Goal: Task Accomplishment & Management: Use online tool/utility

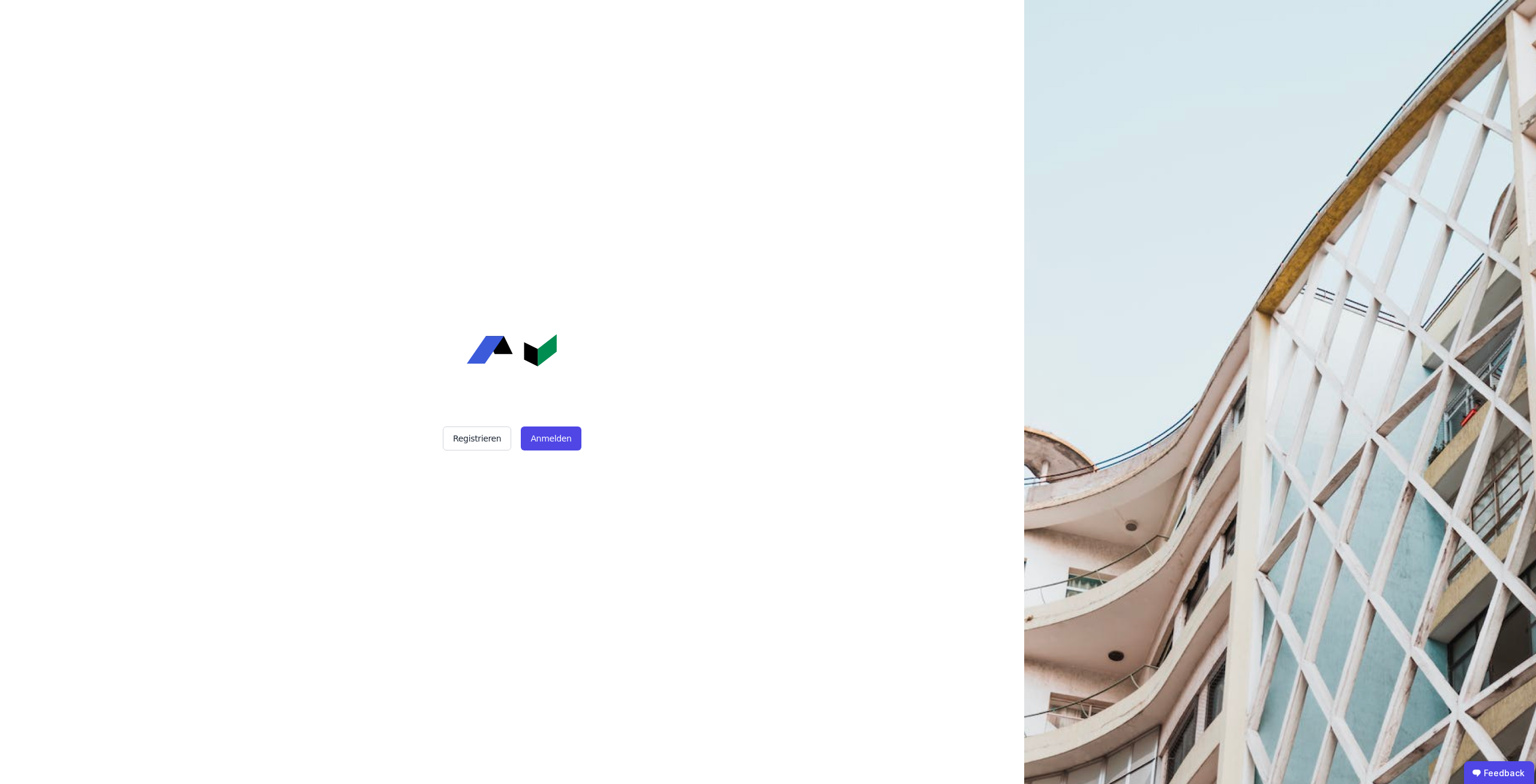
click at [571, 458] on div "Registrieren Anmelden" at bounding box center [512, 392] width 300 height 784
click at [551, 438] on button "Anmelden" at bounding box center [551, 438] width 60 height 24
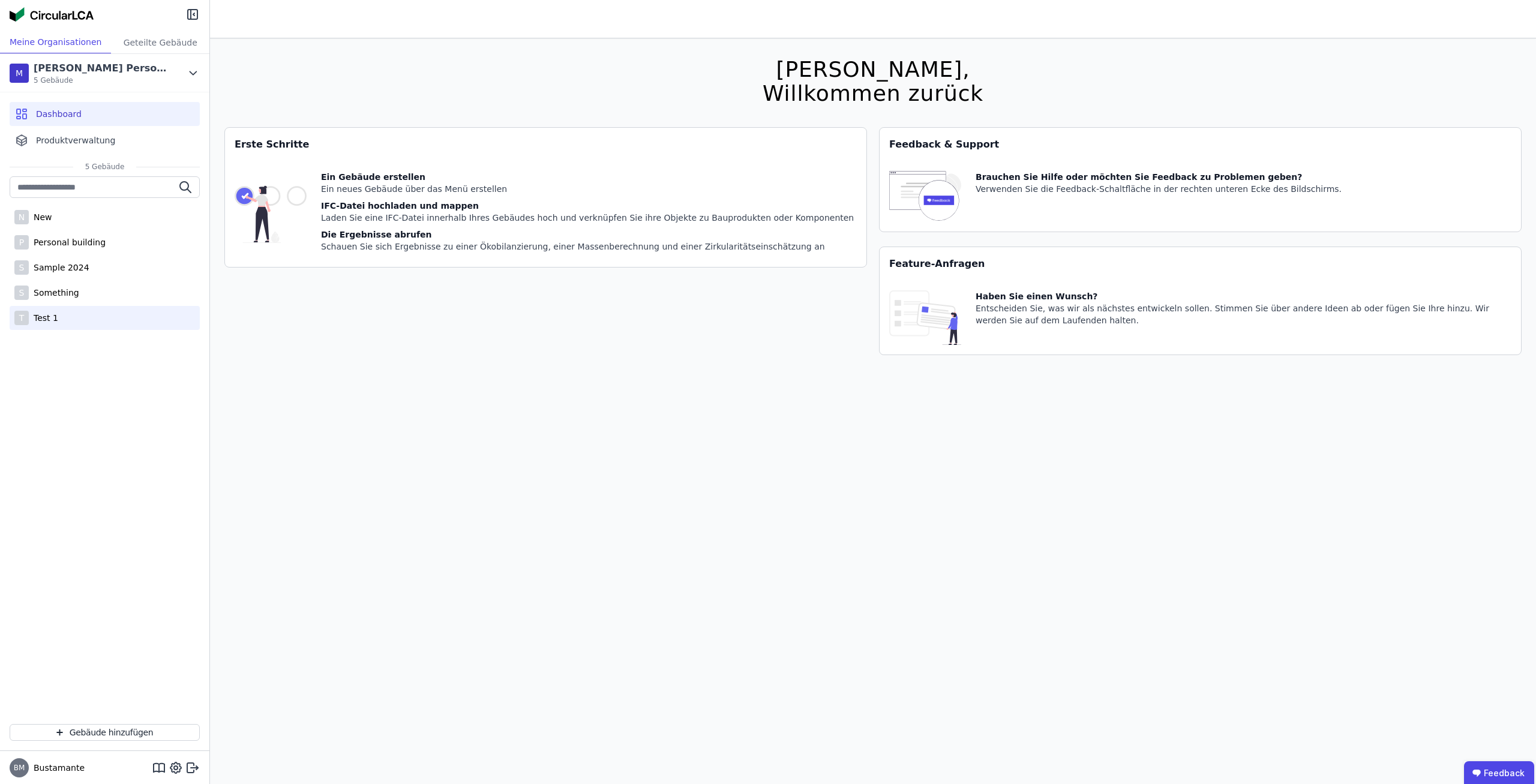
click at [72, 316] on div "T Test 1" at bounding box center [104, 317] width 190 height 24
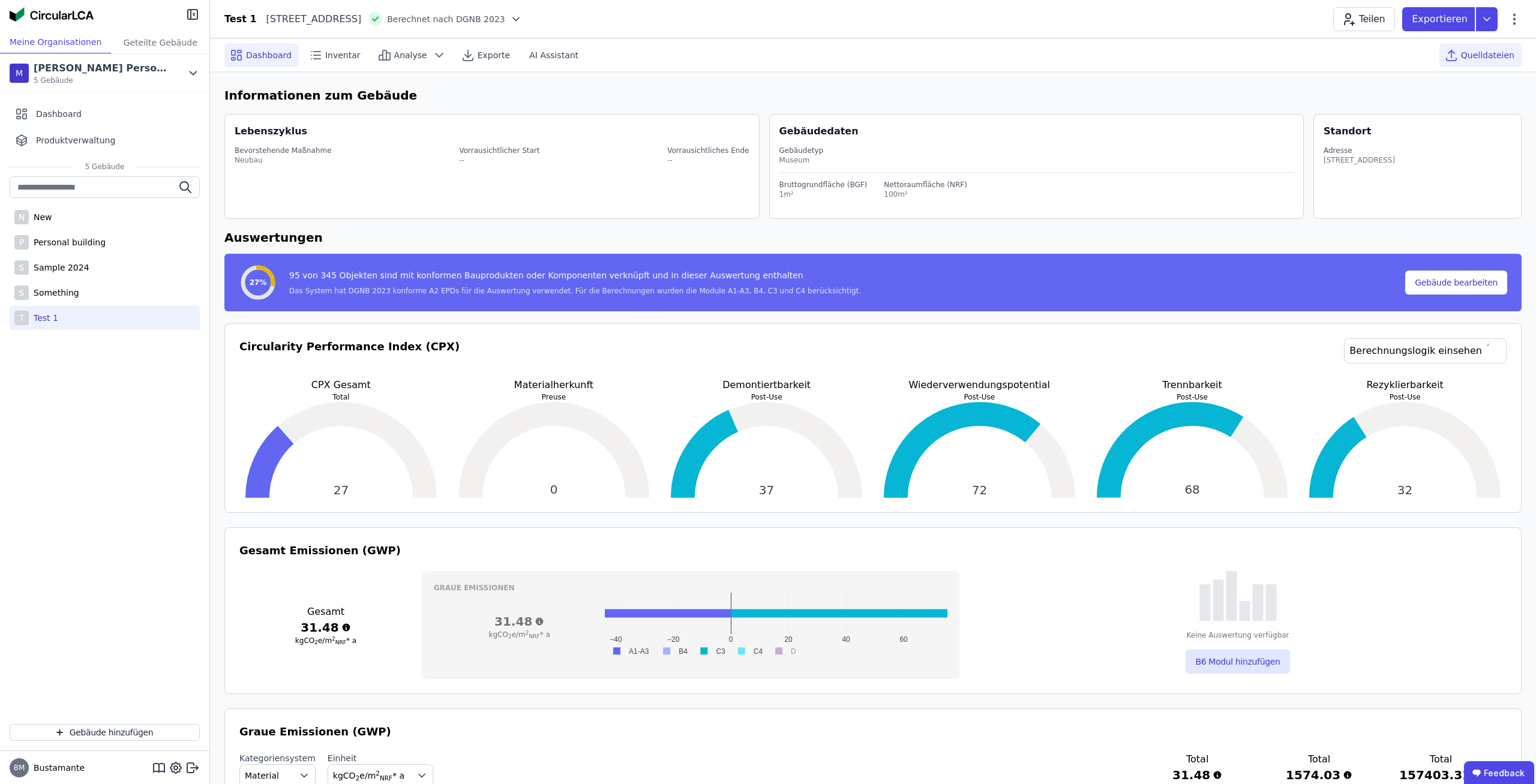
click at [1492, 62] on div "Quelldateien" at bounding box center [1481, 54] width 82 height 24
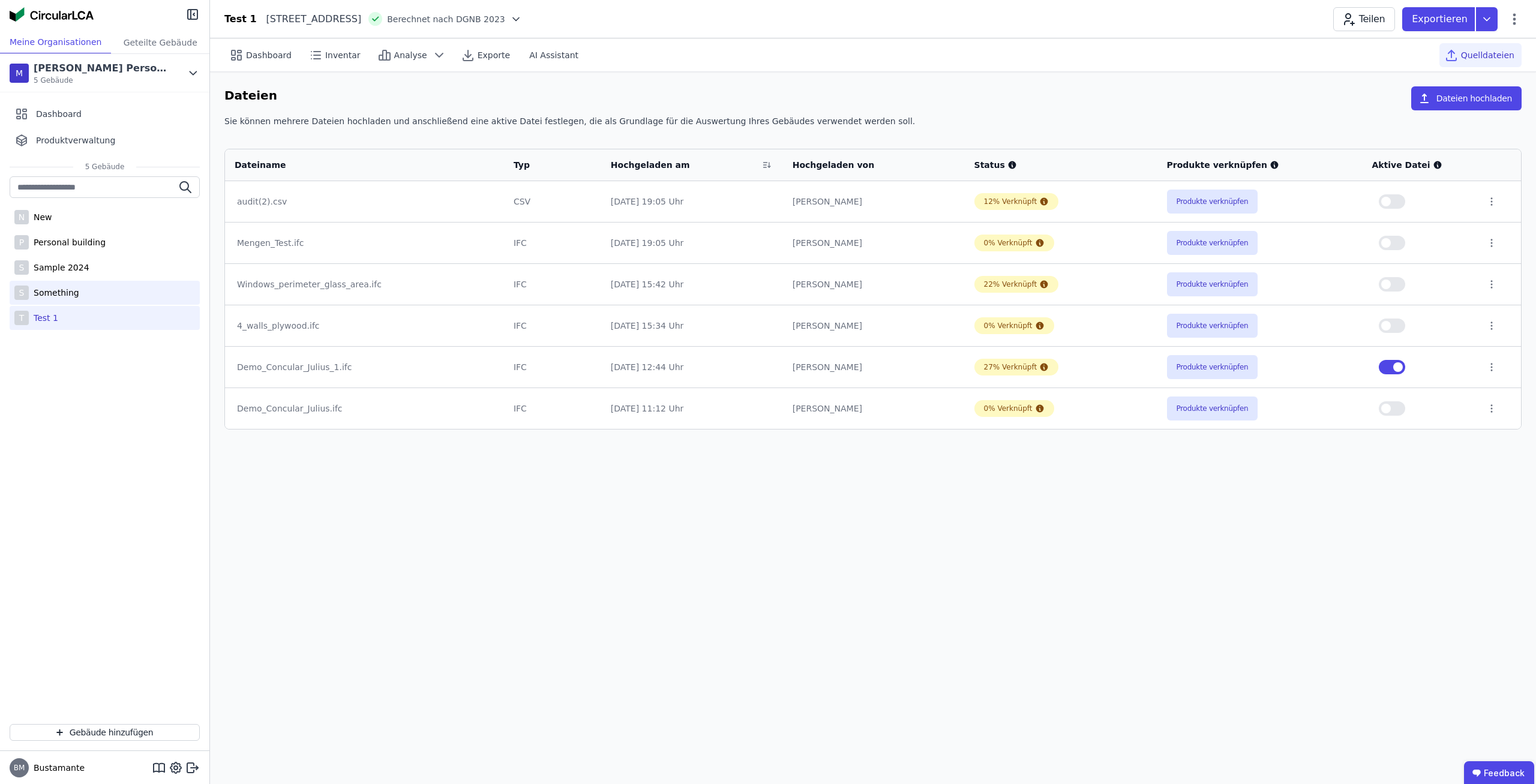
click at [138, 293] on div "S Something" at bounding box center [104, 292] width 190 height 24
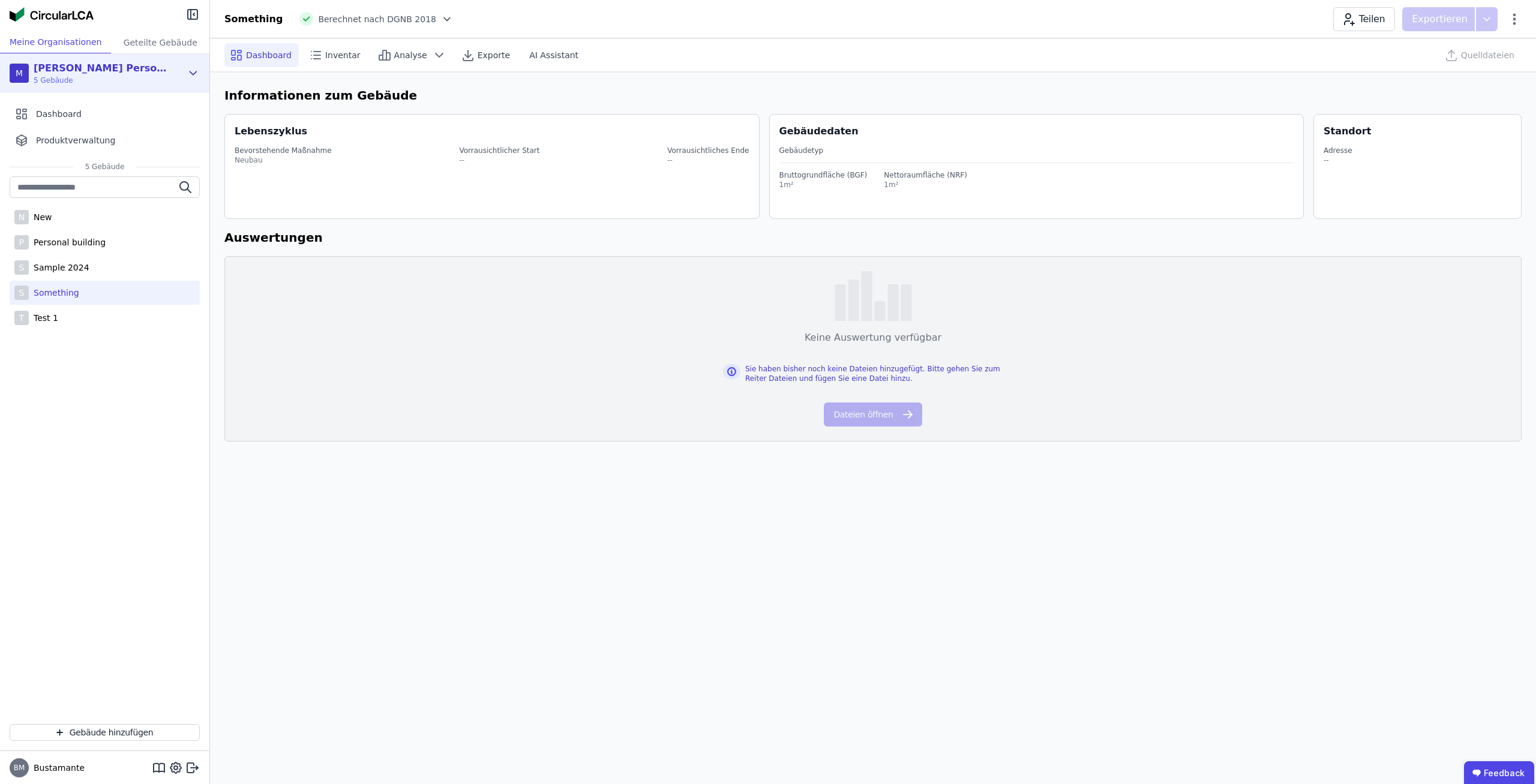
click at [209, 68] on div "M Mauricio Personal Org 5 Gebäude" at bounding box center [104, 73] width 209 height 38
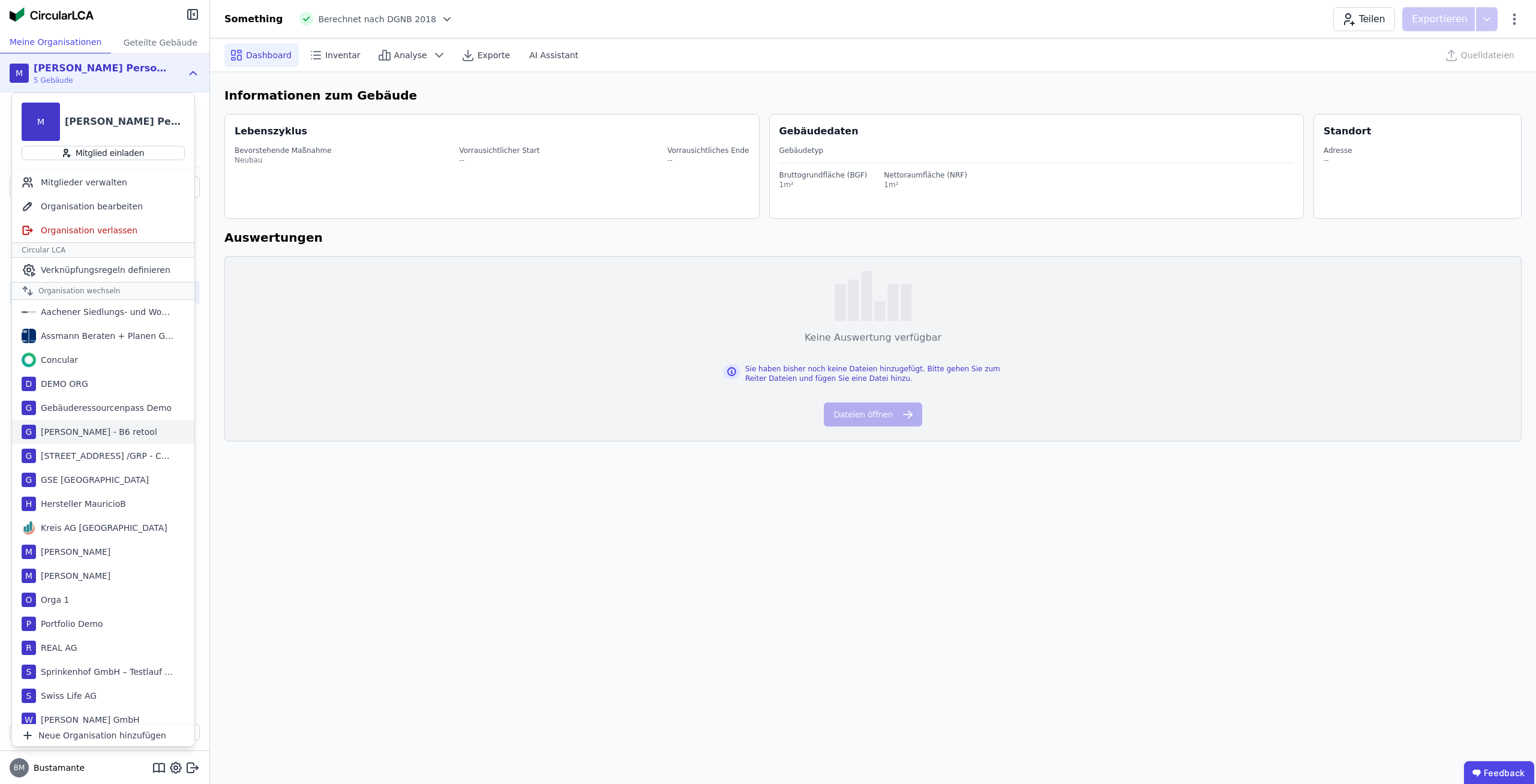
click at [116, 440] on div "G Georg Test - B6 retool" at bounding box center [103, 431] width 182 height 24
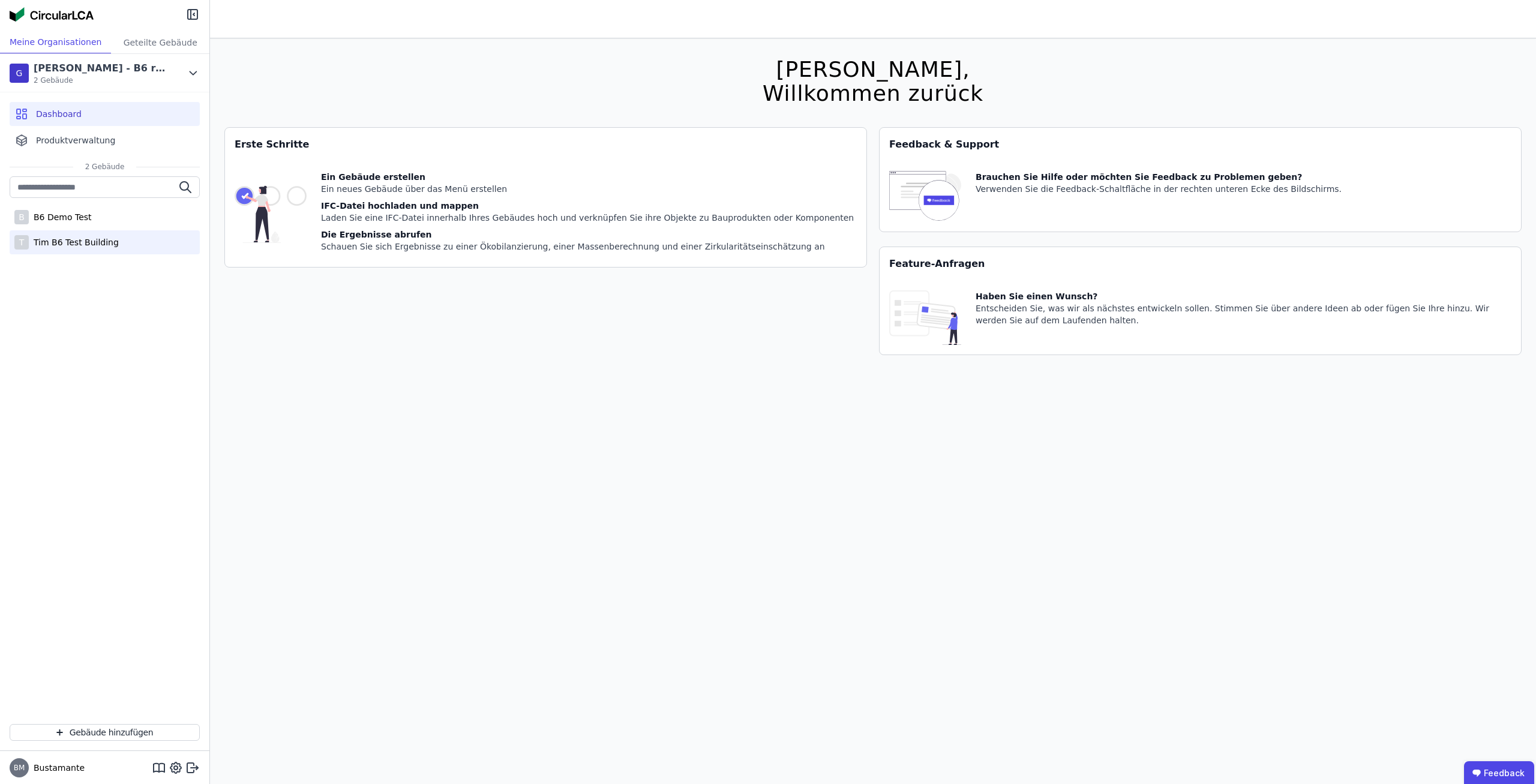
click at [113, 246] on div "T Tim B6 Test Building" at bounding box center [104, 242] width 190 height 24
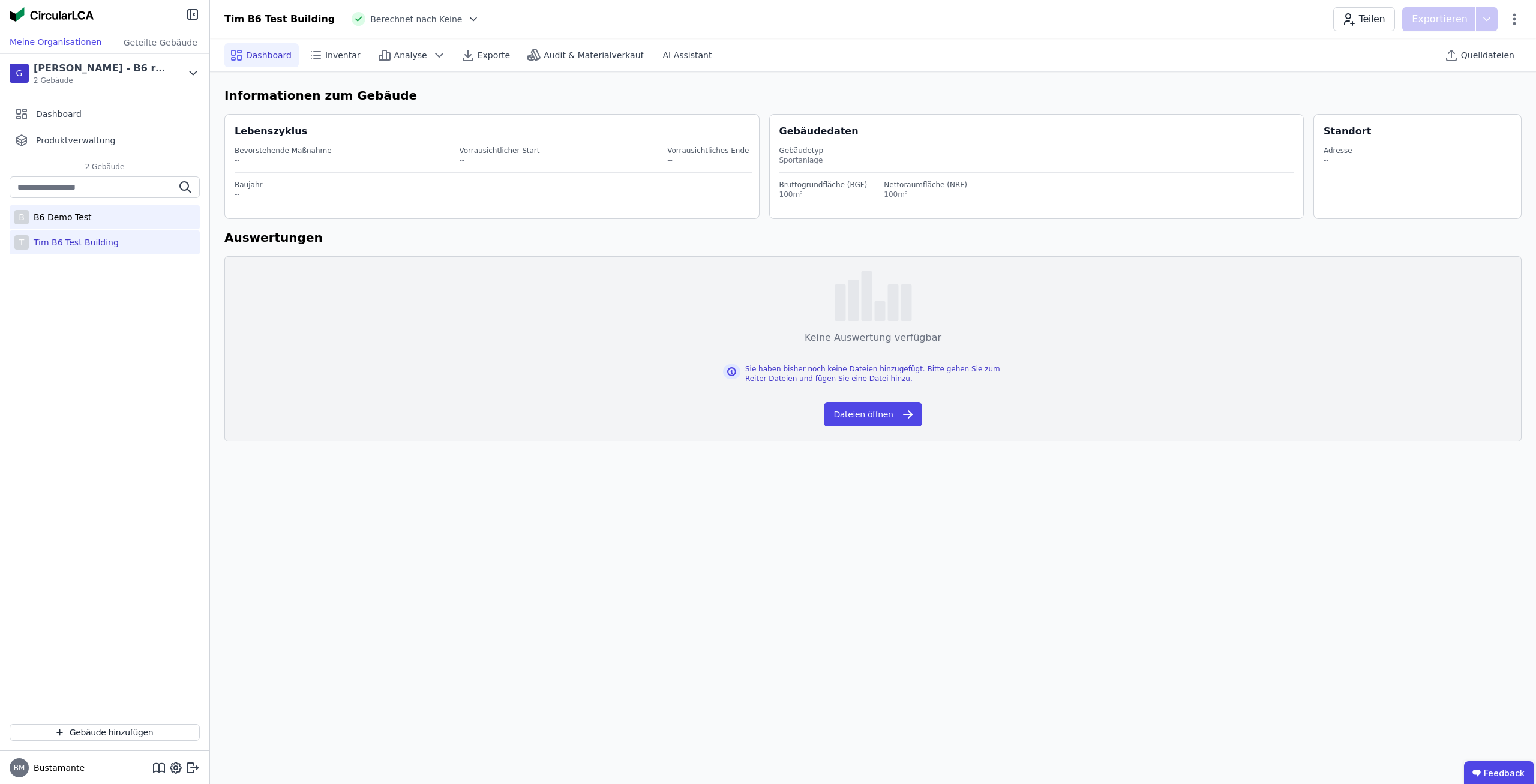
click at [120, 222] on div "B B6 Demo Test" at bounding box center [104, 217] width 190 height 24
click at [1489, 47] on div "Quelldateien" at bounding box center [1481, 54] width 82 height 24
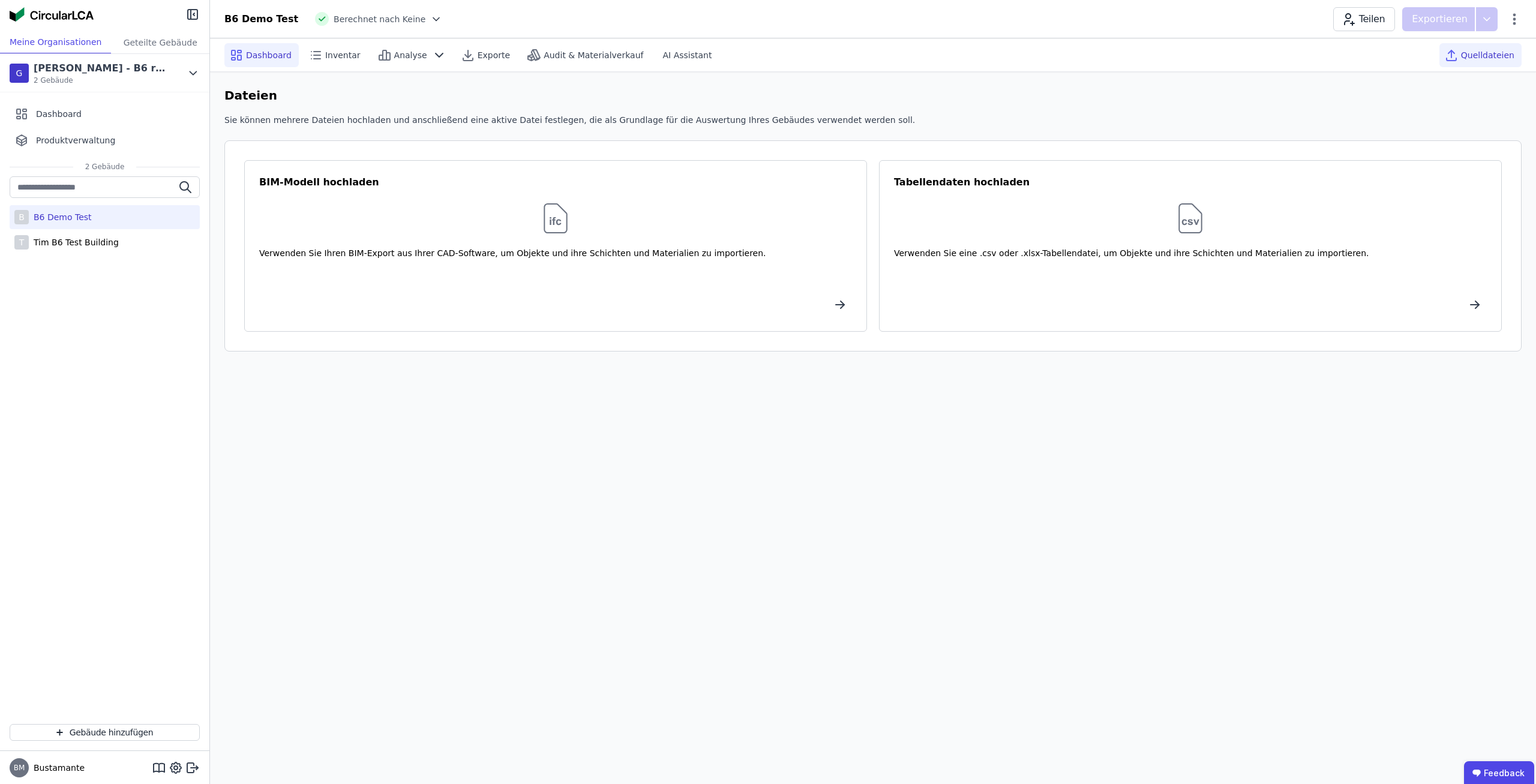
click at [263, 53] on span "Dashboard" at bounding box center [268, 55] width 45 height 12
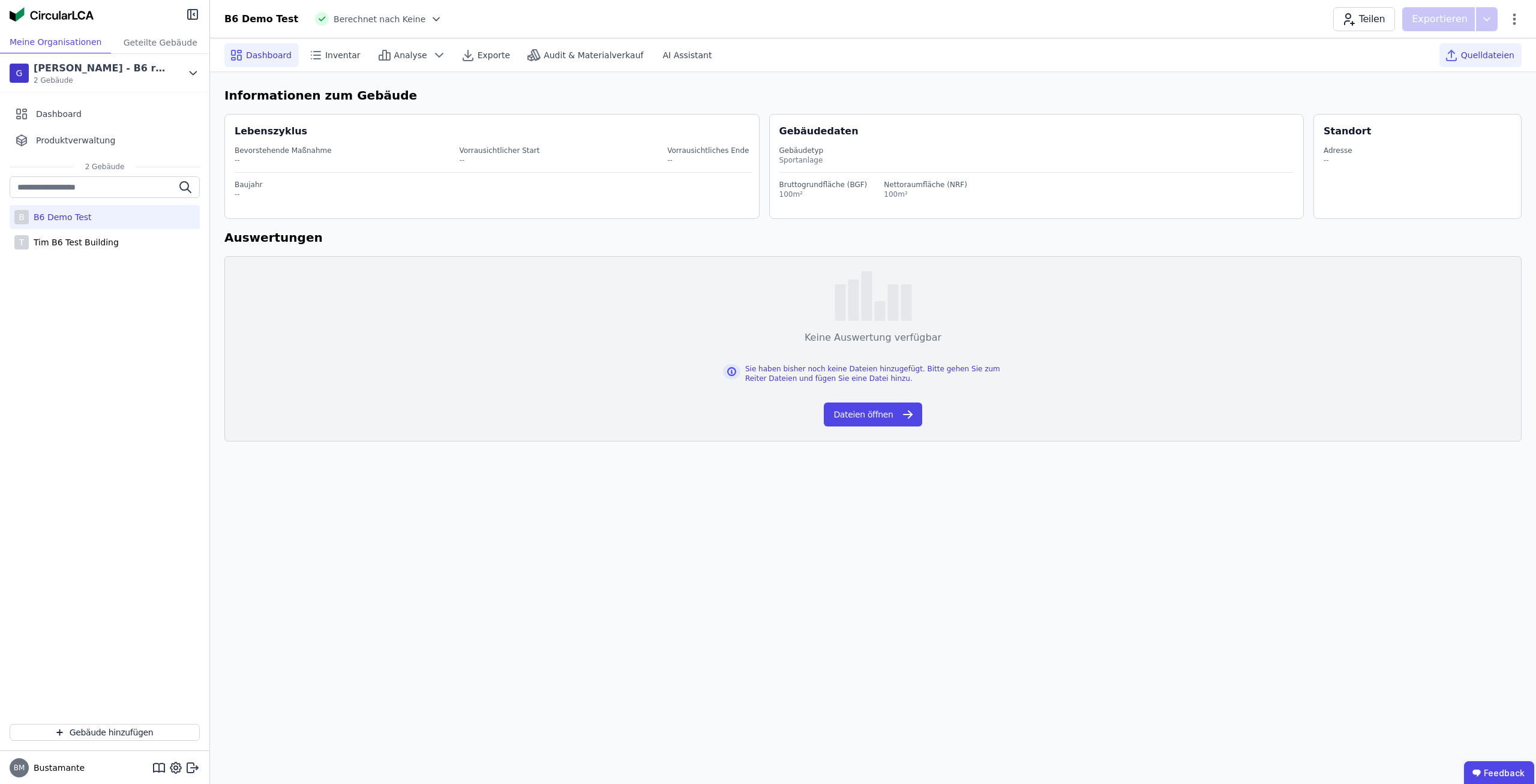
click at [1512, 56] on span "Quelldateien" at bounding box center [1487, 55] width 53 height 12
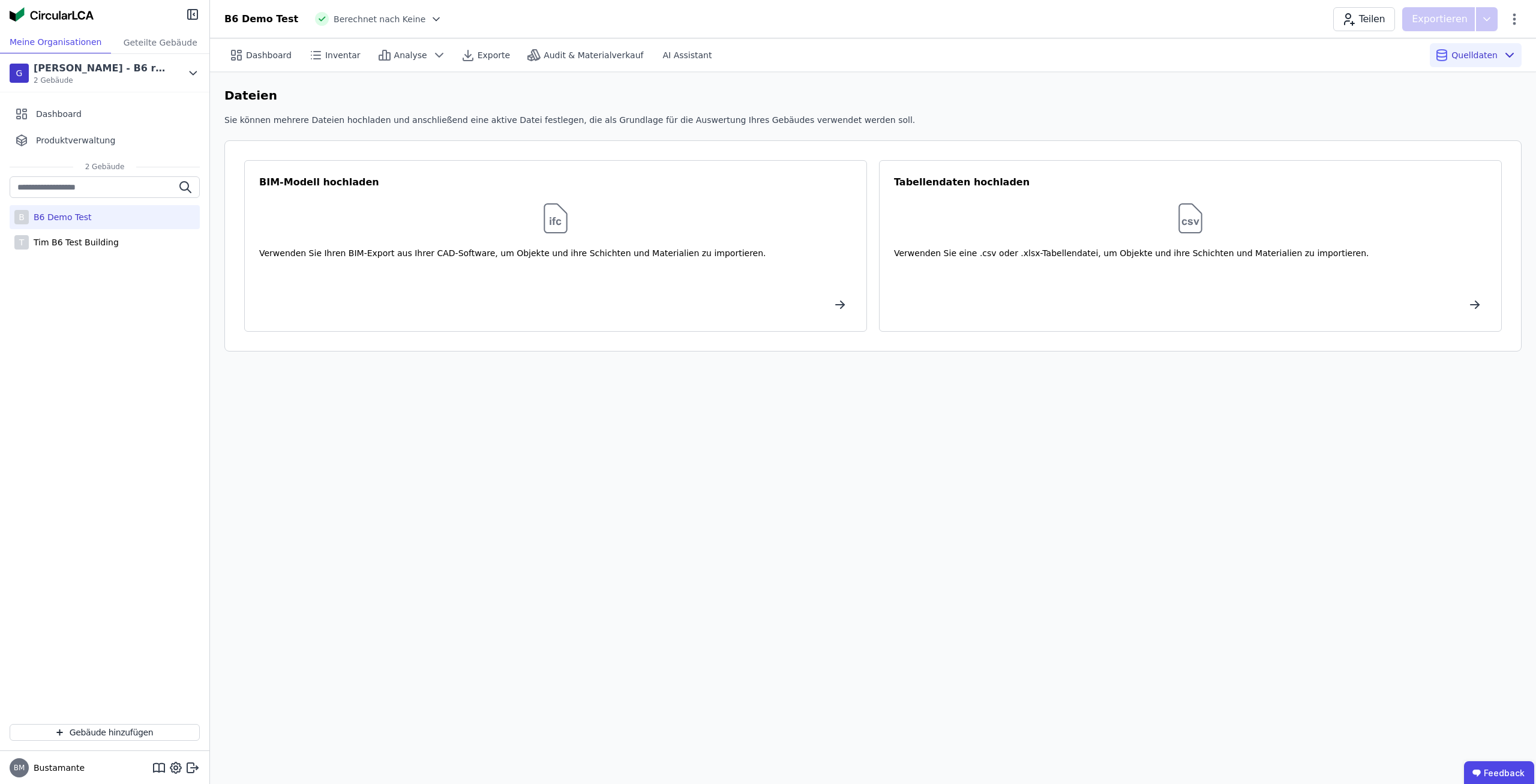
click at [1492, 60] on span "Quelldaten" at bounding box center [1475, 55] width 46 height 12
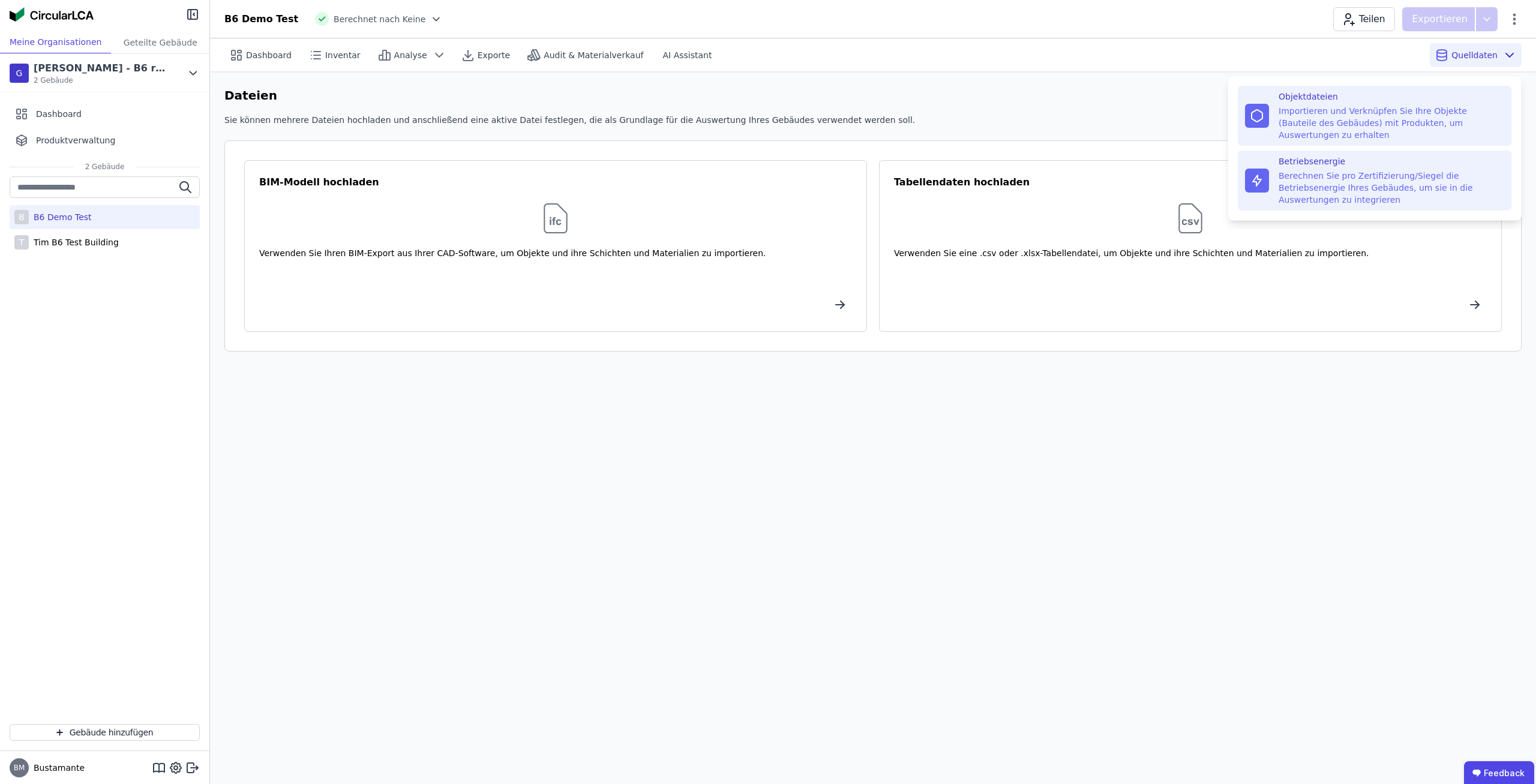
click at [1402, 156] on div "Betriebsenergie" at bounding box center [1391, 161] width 225 height 12
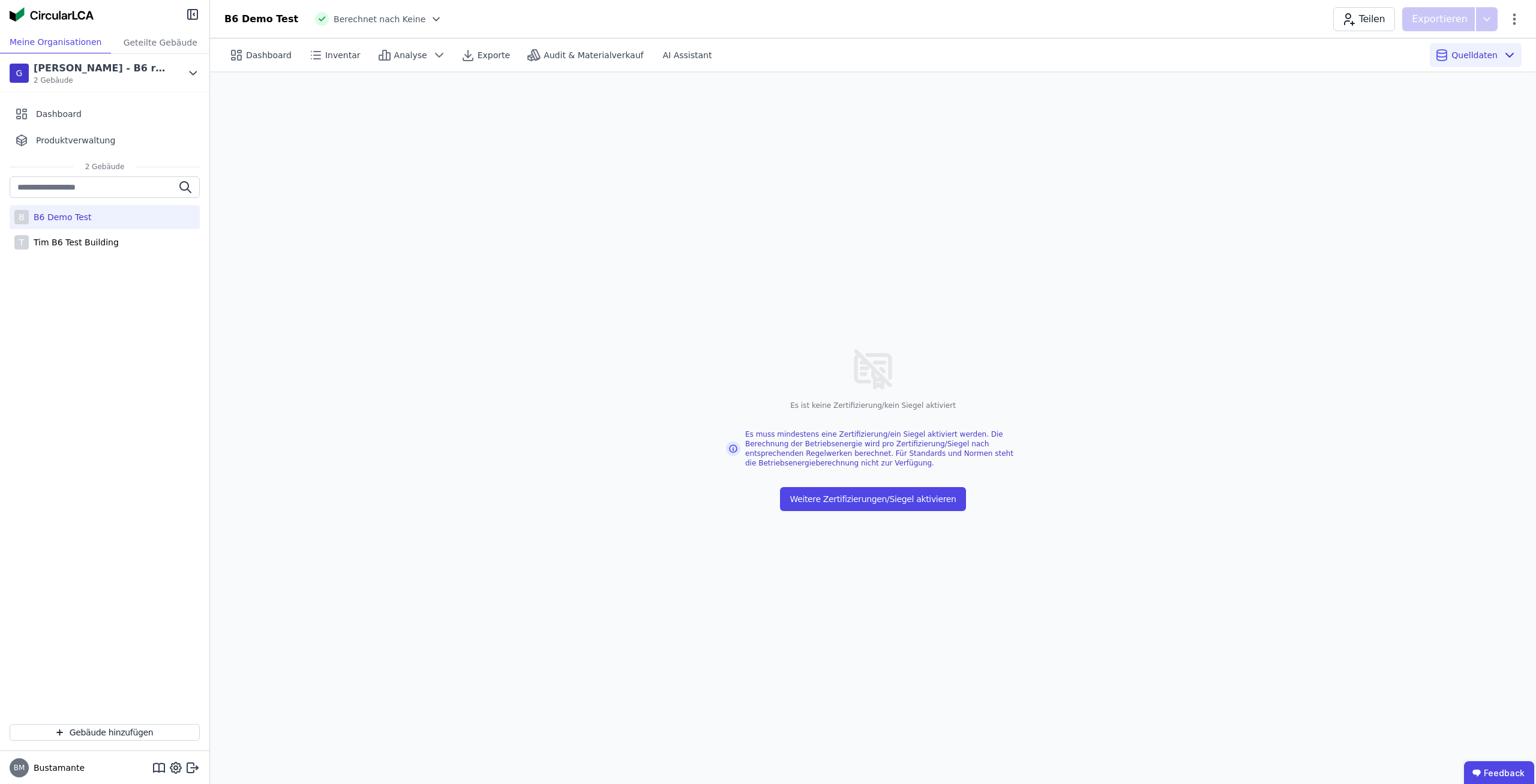
click at [430, 13] on icon at bounding box center [436, 19] width 12 height 12
click at [369, 99] on div "Zertifizierung/Siegel/Standard hinzufügen" at bounding box center [356, 100] width 172 height 10
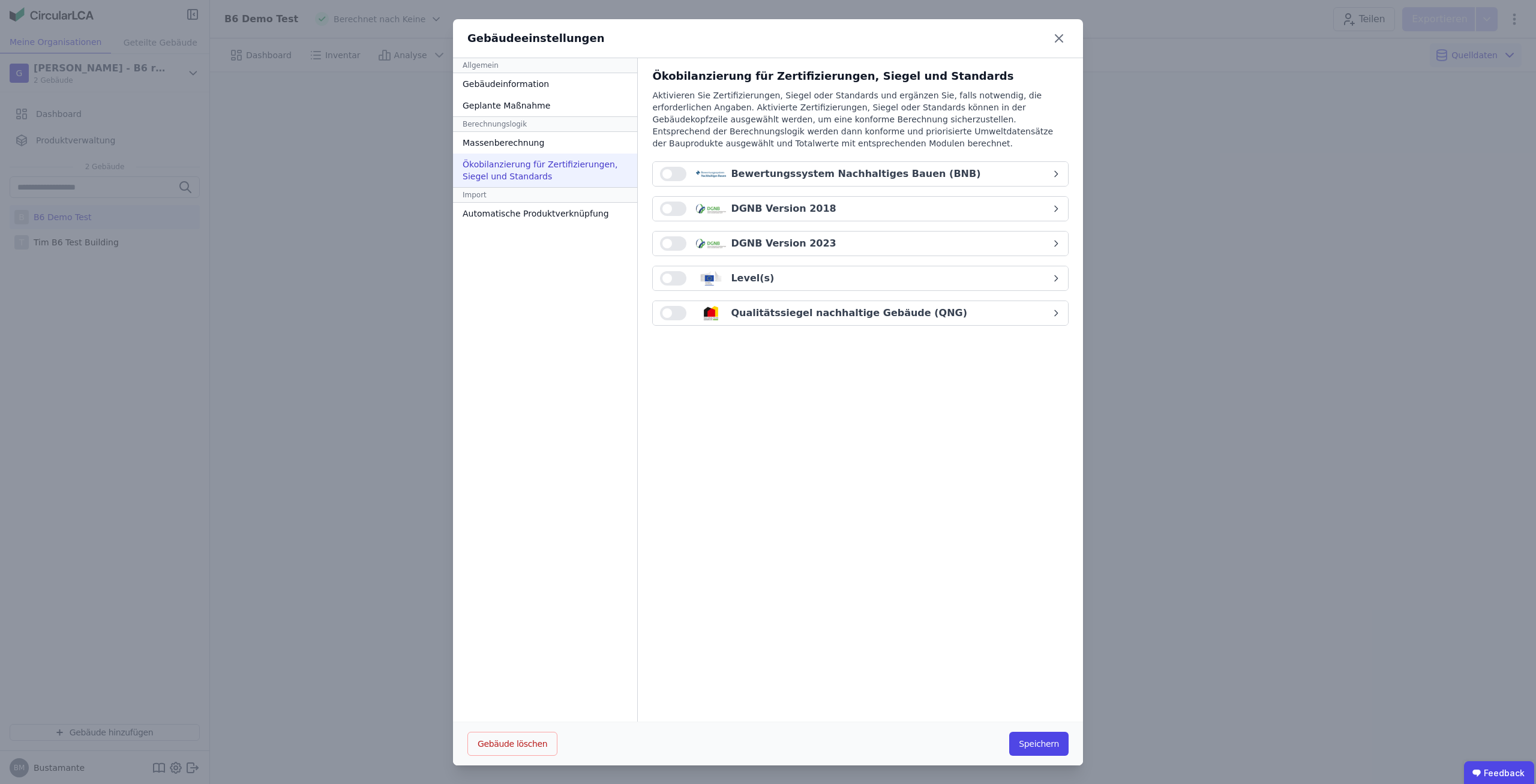
click at [665, 240] on span "button" at bounding box center [667, 243] width 10 height 10
click at [741, 243] on div "DGNB Version 2023" at bounding box center [784, 243] width 105 height 14
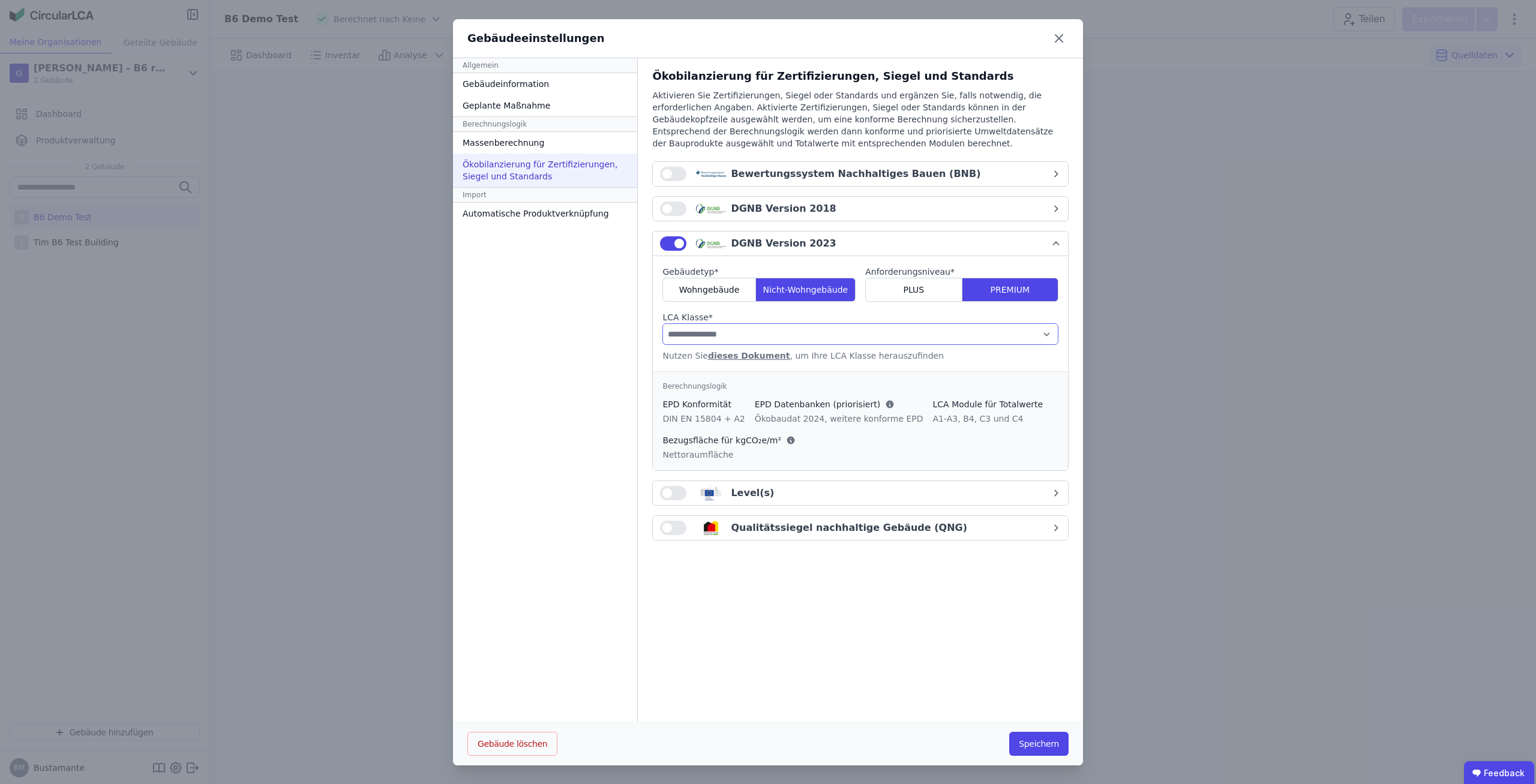
click at [663, 323] on select "**********" at bounding box center [861, 334] width 396 height 22
select select "*"
click option "**" at bounding box center [0, 0] width 0 height 0
click at [1041, 737] on button "Speichern" at bounding box center [1039, 744] width 60 height 24
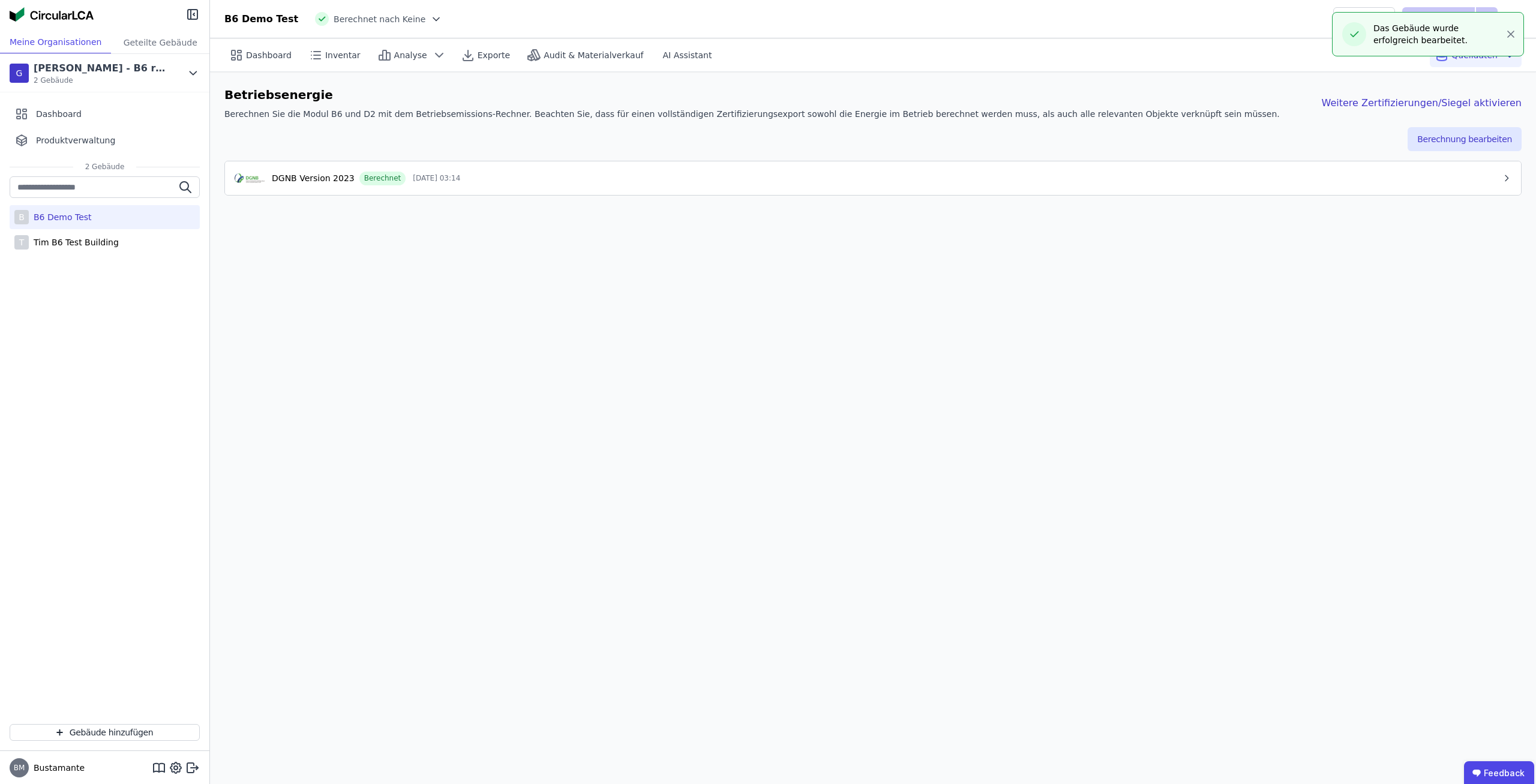
click at [691, 284] on div "Dashboard Inventar Analyse Exporte Audit & Materialverkauf AI Assistant Quellda…" at bounding box center [873, 411] width 1326 height 746
click at [1439, 140] on button "Berechnung bearbeiten" at bounding box center [1465, 139] width 114 height 24
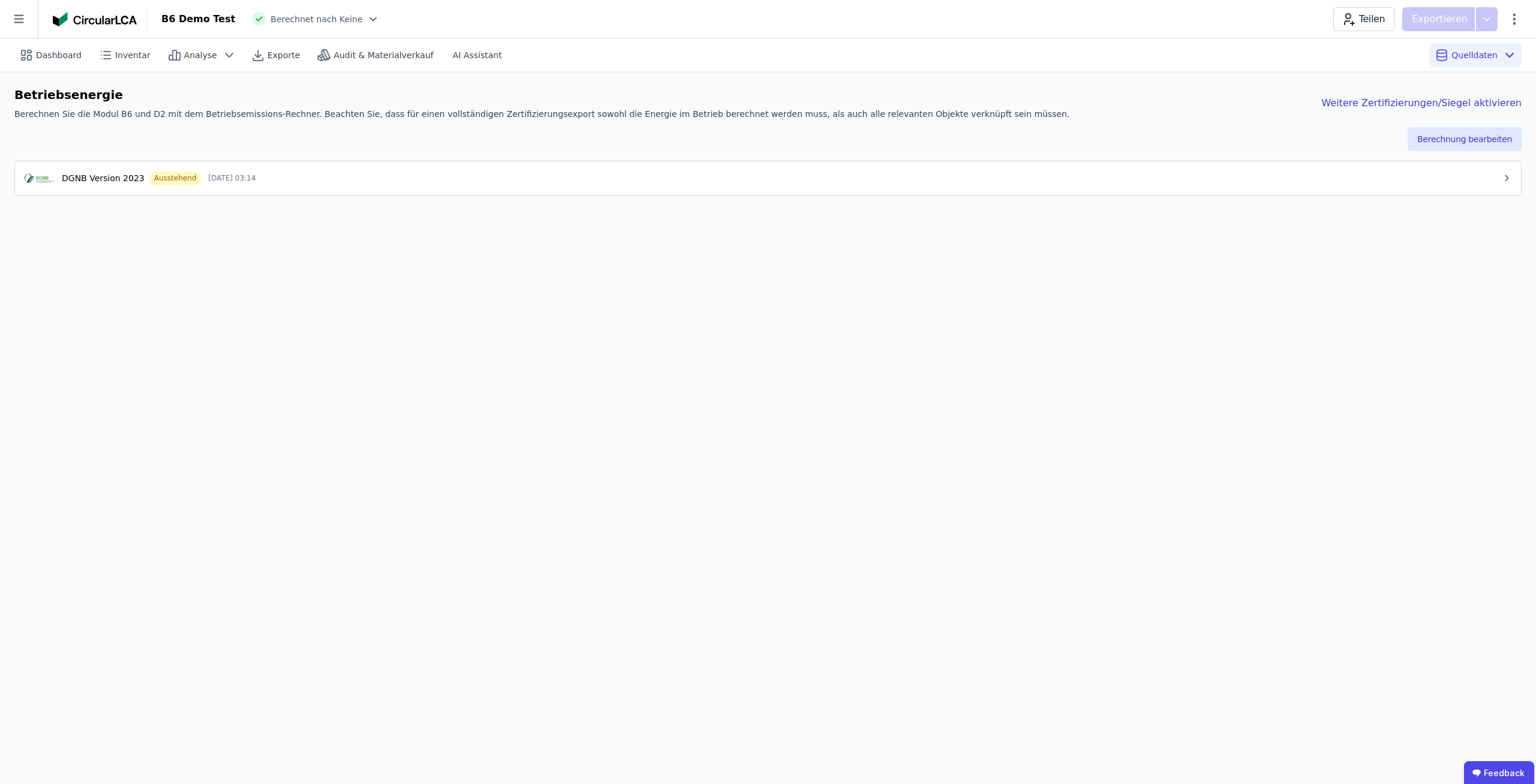
click at [597, 363] on div "Dashboard Inventar Analyse Exporte Audit & Materialverkauf AI Assistant Quellda…" at bounding box center [768, 411] width 1536 height 746
click at [238, 186] on button "DGNB Version 2023 Ausstehend 02.10.25 03:14" at bounding box center [768, 178] width 1507 height 33
click at [260, 186] on button "DGNB Version 2023 Ausstehend 02.10.25 03:14" at bounding box center [768, 178] width 1507 height 34
click at [260, 186] on button "DGNB Version 2023 Ausstehend 02.10.25 03:14" at bounding box center [768, 178] width 1507 height 33
click at [1145, 180] on div "DGNB Version 2023 Ausstehend 02.10.25 03:14" at bounding box center [763, 178] width 1478 height 14
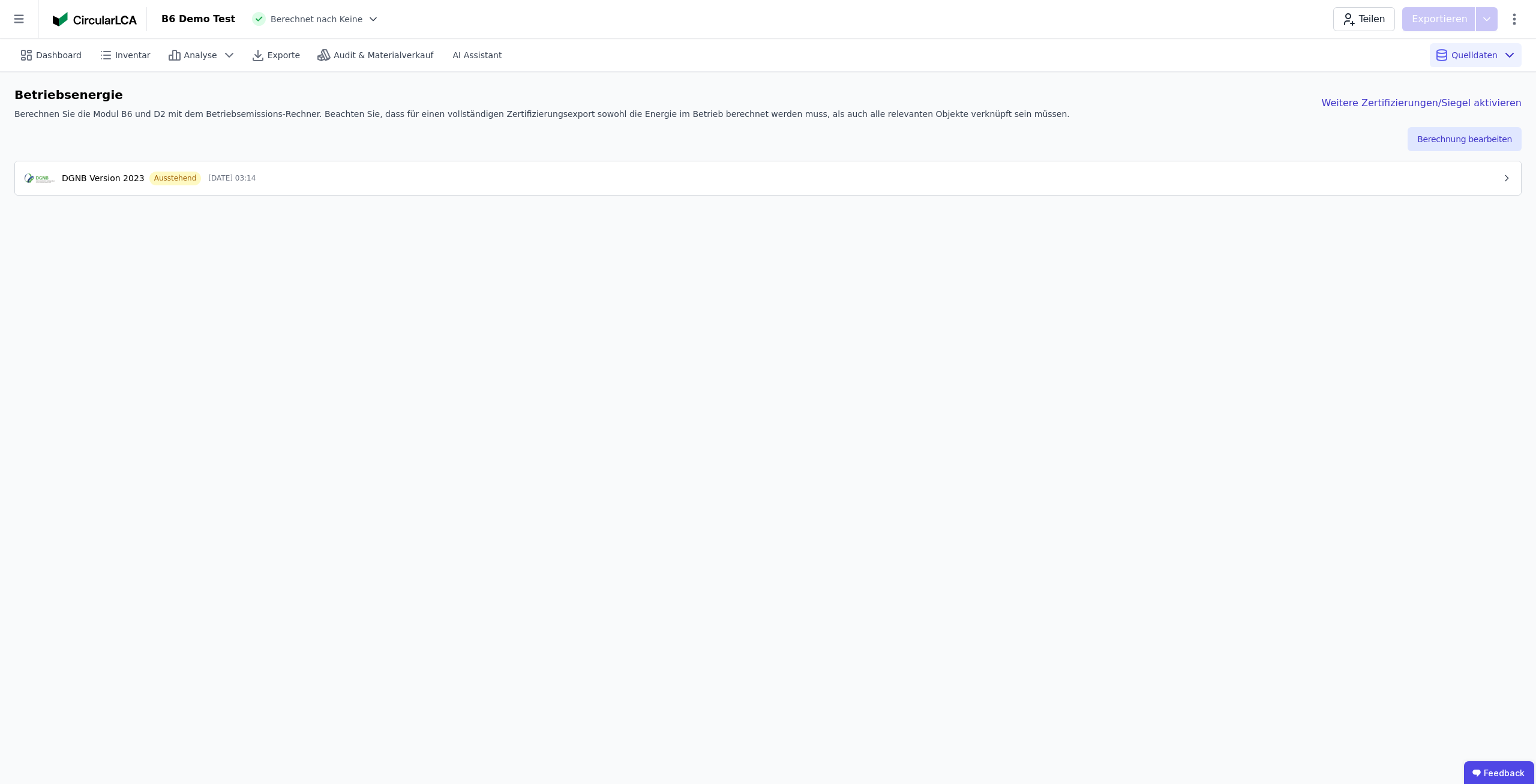
click at [1114, 282] on div "Dashboard Inventar Analyse Exporte Audit & Materialverkauf AI Assistant Quellda…" at bounding box center [768, 411] width 1536 height 746
click at [1128, 168] on button "DGNB Version 2023 Ausstehend 02.10.25 03:14" at bounding box center [768, 178] width 1507 height 33
click at [1168, 286] on div "Dashboard Inventar Analyse Exporte Audit & Materialverkauf AI Assistant Quellda…" at bounding box center [768, 411] width 1536 height 746
click at [1192, 187] on button "DGNB Version 2023 Ausstehend 02.10.25 03:14" at bounding box center [768, 178] width 1507 height 34
click at [1207, 303] on div "Dashboard Inventar Analyse Exporte Audit & Materialverkauf AI Assistant Quellda…" at bounding box center [768, 411] width 1536 height 746
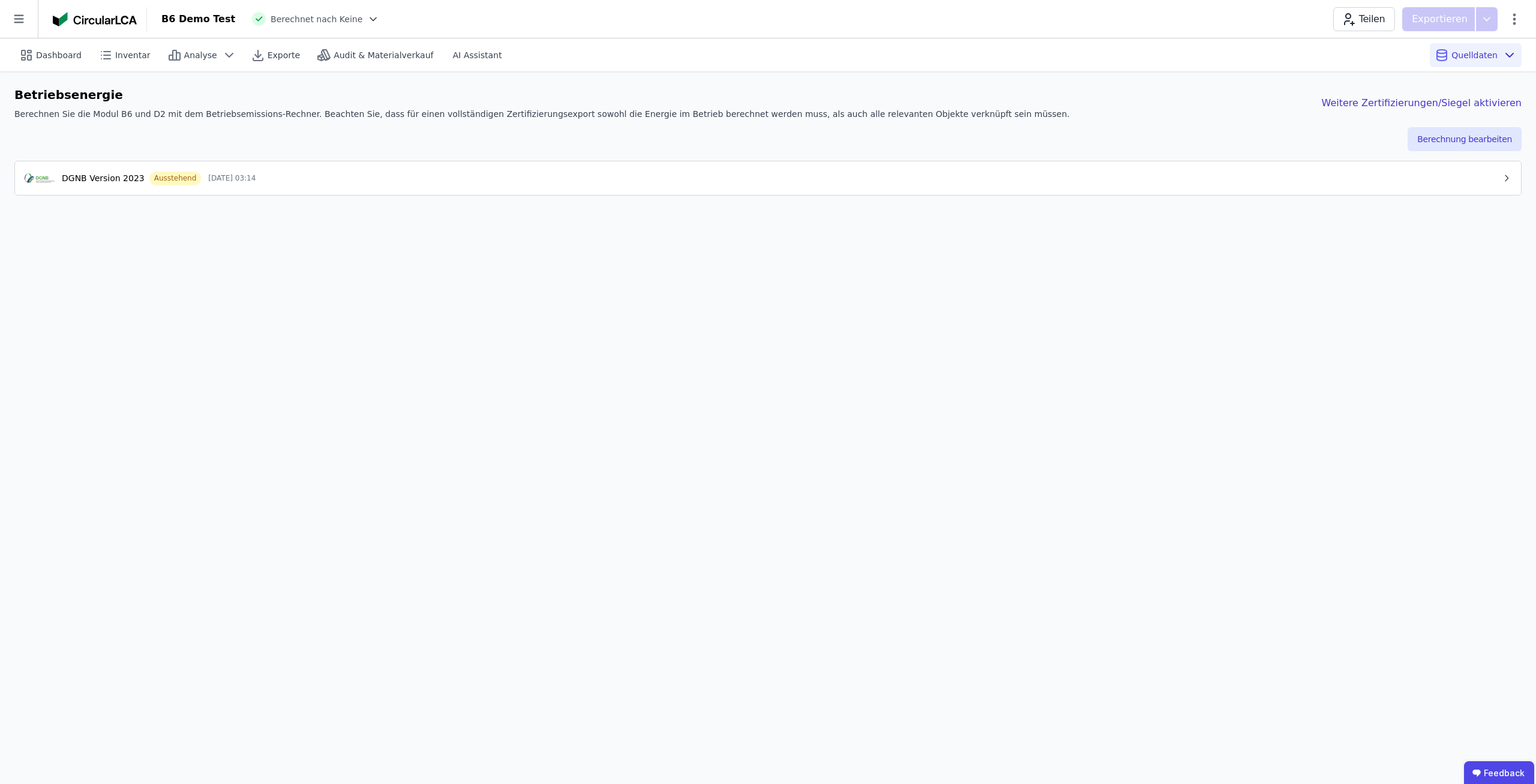
click at [1402, 186] on button "DGNB Version 2023 Ausstehend 02.10.25 03:14" at bounding box center [768, 178] width 1507 height 33
click at [1402, 186] on button "DGNB Version 2023 Ausstehend 02.10.25 03:14" at bounding box center [768, 178] width 1507 height 34
click at [1320, 218] on div "Dashboard Inventar Analyse Exporte Audit & Materialverkauf AI Assistant Quellda…" at bounding box center [768, 411] width 1536 height 746
click at [1299, 269] on div "Dashboard Inventar Analyse Exporte Audit & Materialverkauf AI Assistant Quellda…" at bounding box center [768, 411] width 1536 height 746
click at [1291, 194] on button "DGNB Version 2023 Ausstehend 02.10.25 03:14" at bounding box center [768, 178] width 1507 height 33
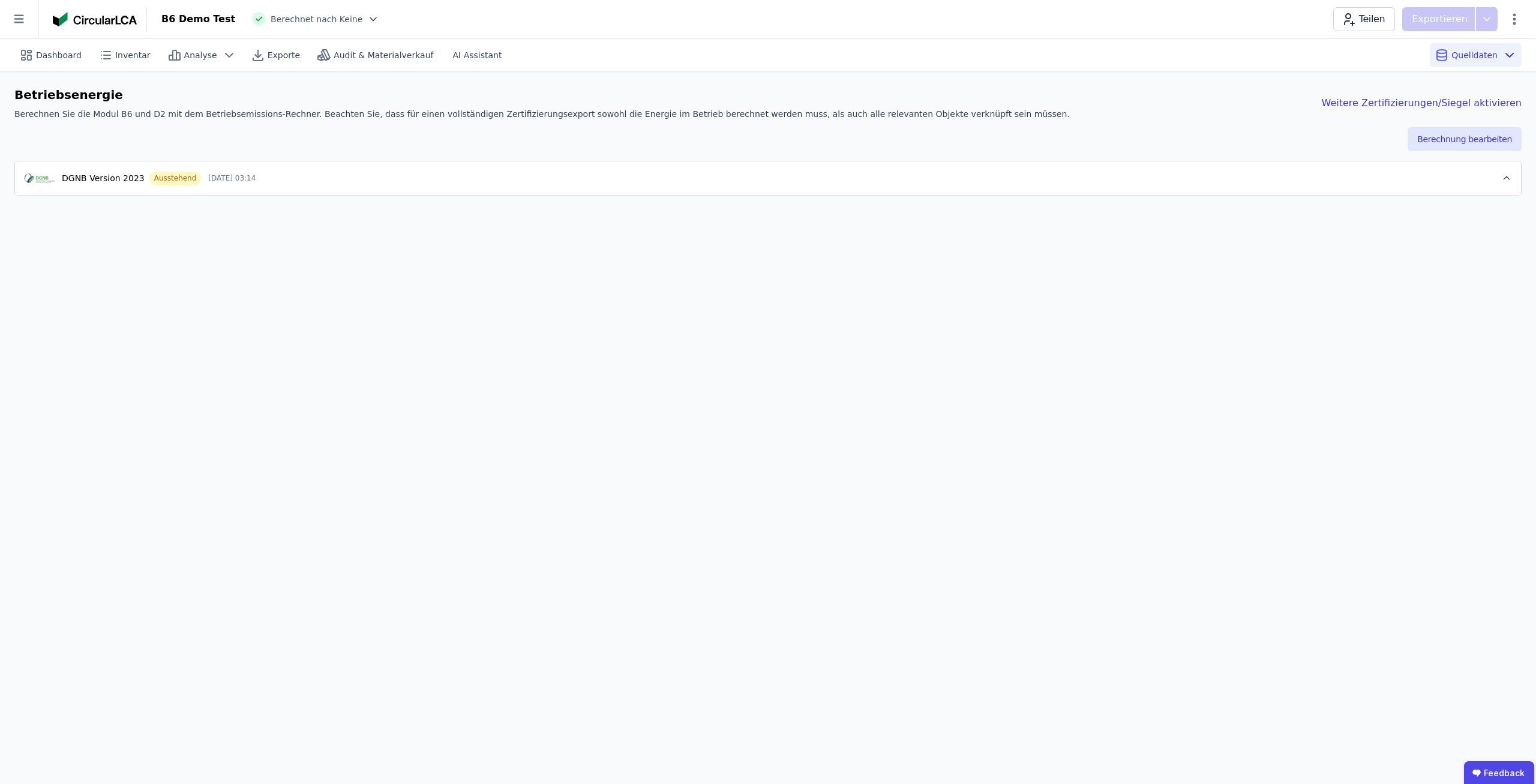
click at [1269, 262] on div "Dashboard Inventar Analyse Exporte Audit & Materialverkauf AI Assistant Quellda…" at bounding box center [768, 411] width 1536 height 746
click at [1268, 186] on button "DGNB Version 2023 Ausstehend 02.10.25 03:14" at bounding box center [768, 178] width 1507 height 34
click at [1227, 305] on div "Dashboard Inventar Analyse Exporte Audit & Materialverkauf AI Assistant Quellda…" at bounding box center [768, 411] width 1536 height 746
click at [1201, 196] on div "Betriebsenergie Berechnen Sie die Modul B6 und D2 mit dem Betriebsemissions-Rec…" at bounding box center [768, 141] width 1536 height 138
click at [1203, 180] on div "DGNB Version 2023 Ausstehend 02.10.25 03:14" at bounding box center [763, 178] width 1478 height 14
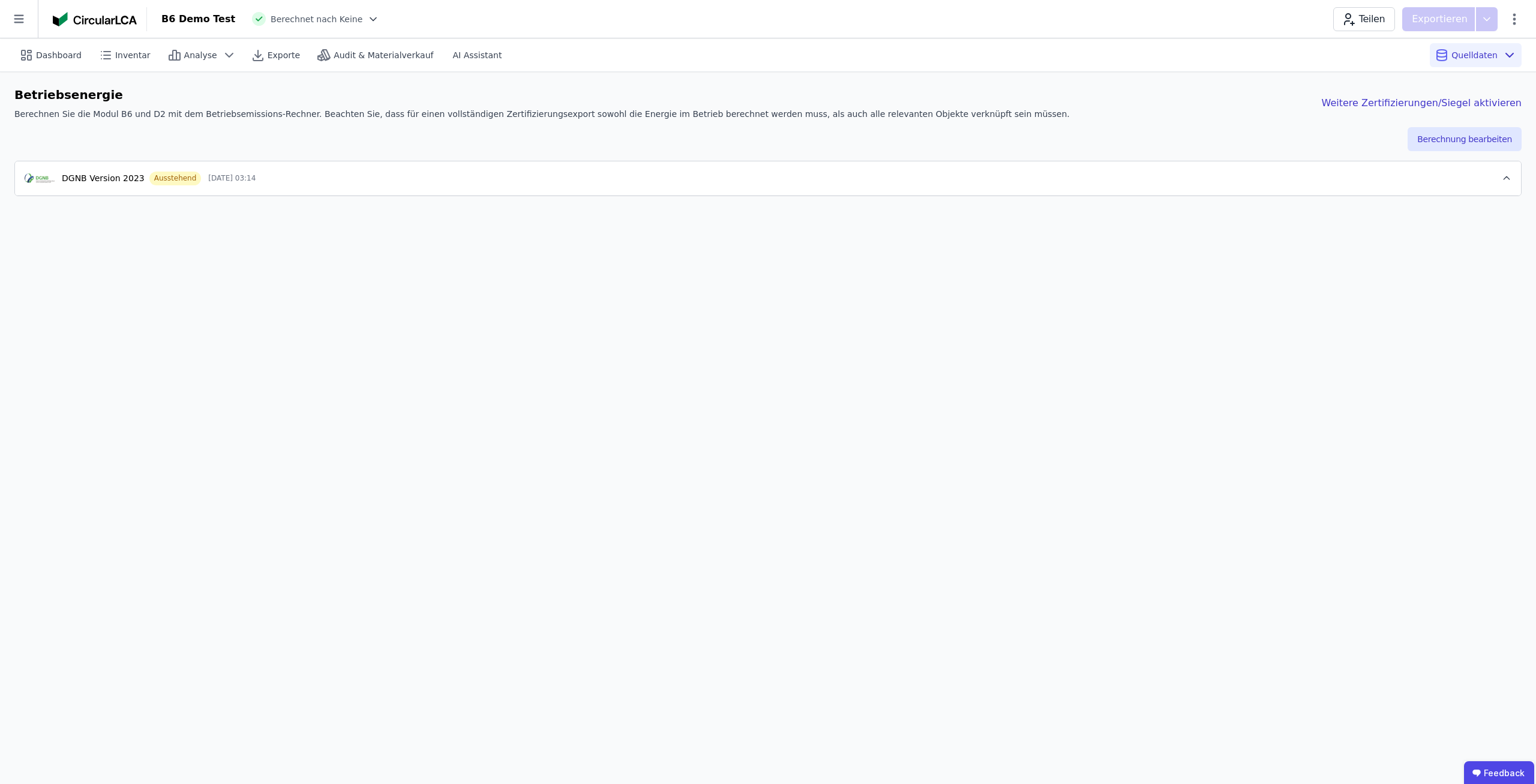
click at [1203, 180] on div "DGNB Version 2023 Ausstehend 02.10.25 03:14" at bounding box center [763, 178] width 1478 height 14
click at [477, 238] on div "Dashboard Inventar Analyse Exporte Audit & Materialverkauf AI Assistant Quellda…" at bounding box center [768, 411] width 1536 height 746
click at [484, 166] on button "DGNB Version 2023 Ausstehend 02.10.25 03:14" at bounding box center [768, 178] width 1507 height 33
click at [473, 172] on div "DGNB Version 2023 Ausstehend 02.10.25 03:14" at bounding box center [763, 178] width 1478 height 14
click at [494, 295] on div "Dashboard Inventar Analyse Exporte Audit & Materialverkauf AI Assistant Quellda…" at bounding box center [768, 411] width 1536 height 746
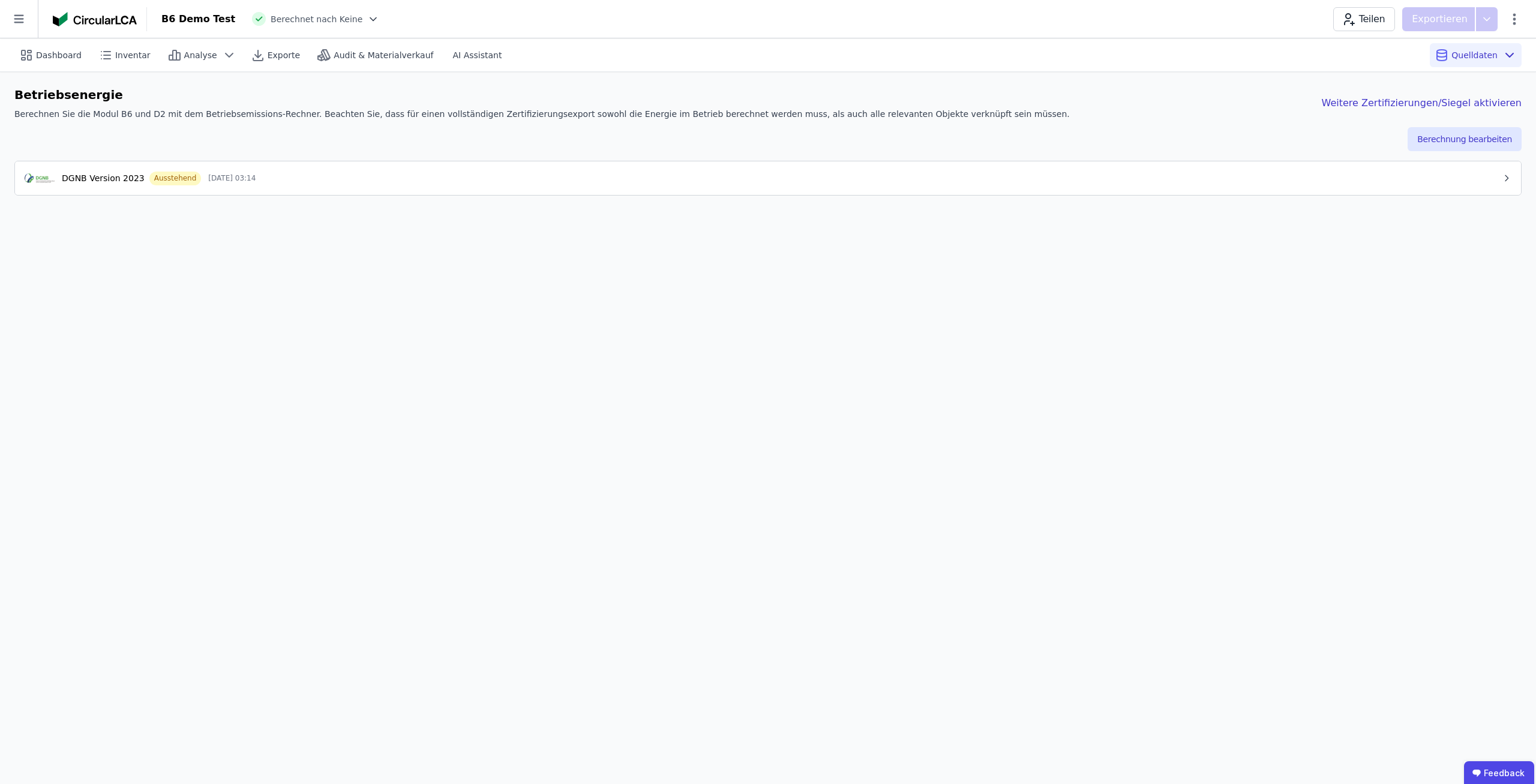
click at [706, 211] on div "Dashboard Inventar Analyse Exporte Audit & Materialverkauf AI Assistant Quellda…" at bounding box center [768, 411] width 1536 height 746
click at [709, 196] on div "Betriebsenergie Berechnen Sie die Modul B6 und D2 mit dem Betriebsemissions-Rec…" at bounding box center [768, 141] width 1536 height 138
click at [713, 249] on div "Dashboard Inventar Analyse Exporte Audit & Materialverkauf AI Assistant Quellda…" at bounding box center [768, 411] width 1536 height 746
click at [706, 175] on div "DGNB Version 2023 Ausstehend 02.10.25 03:14" at bounding box center [763, 178] width 1478 height 14
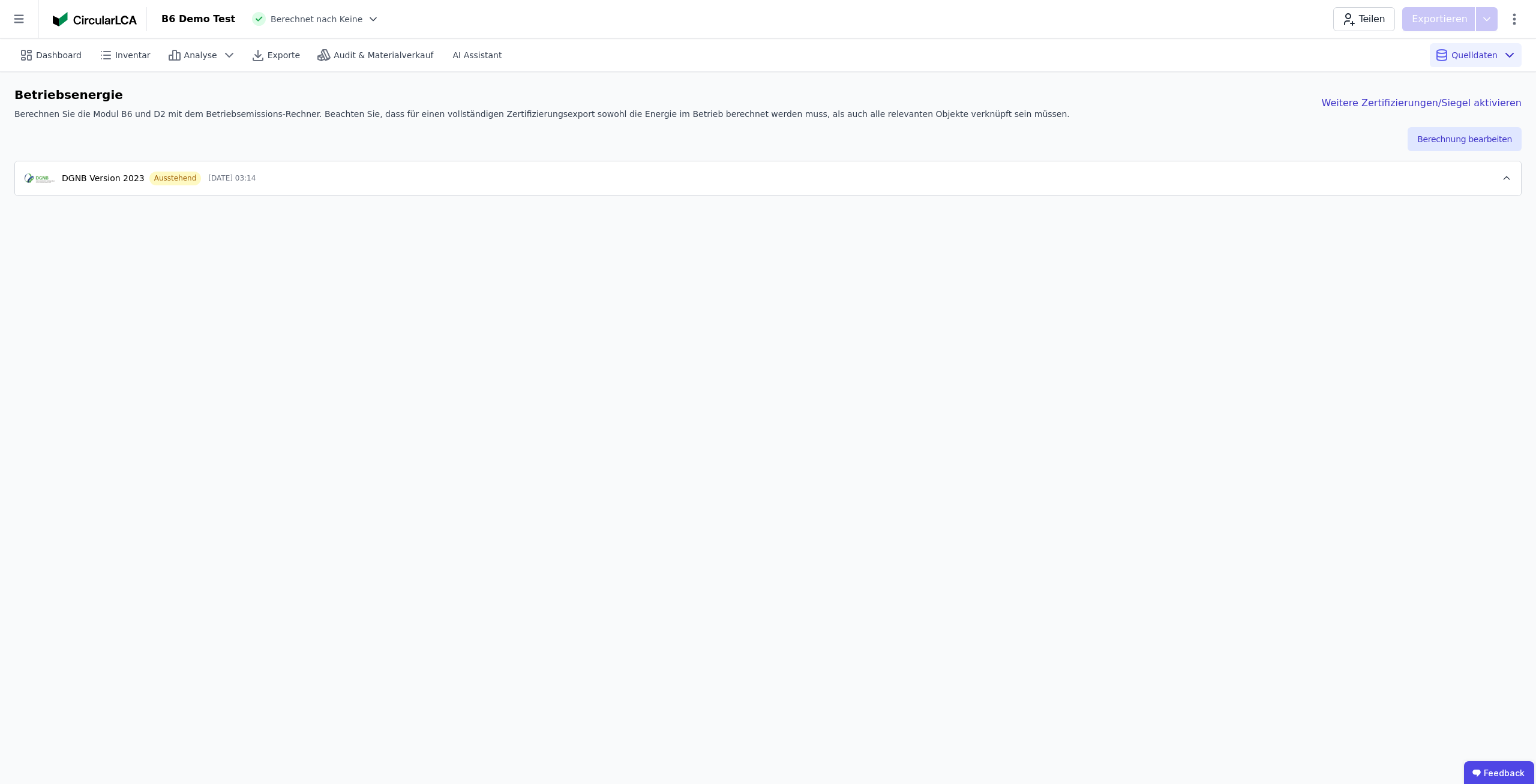
click at [357, 314] on div "Dashboard Inventar Analyse Exporte Audit & Materialverkauf AI Assistant Quellda…" at bounding box center [768, 411] width 1536 height 746
click at [368, 24] on icon at bounding box center [373, 19] width 12 height 12
click at [261, 67] on div "DGNB 2023" at bounding box center [293, 59] width 191 height 22
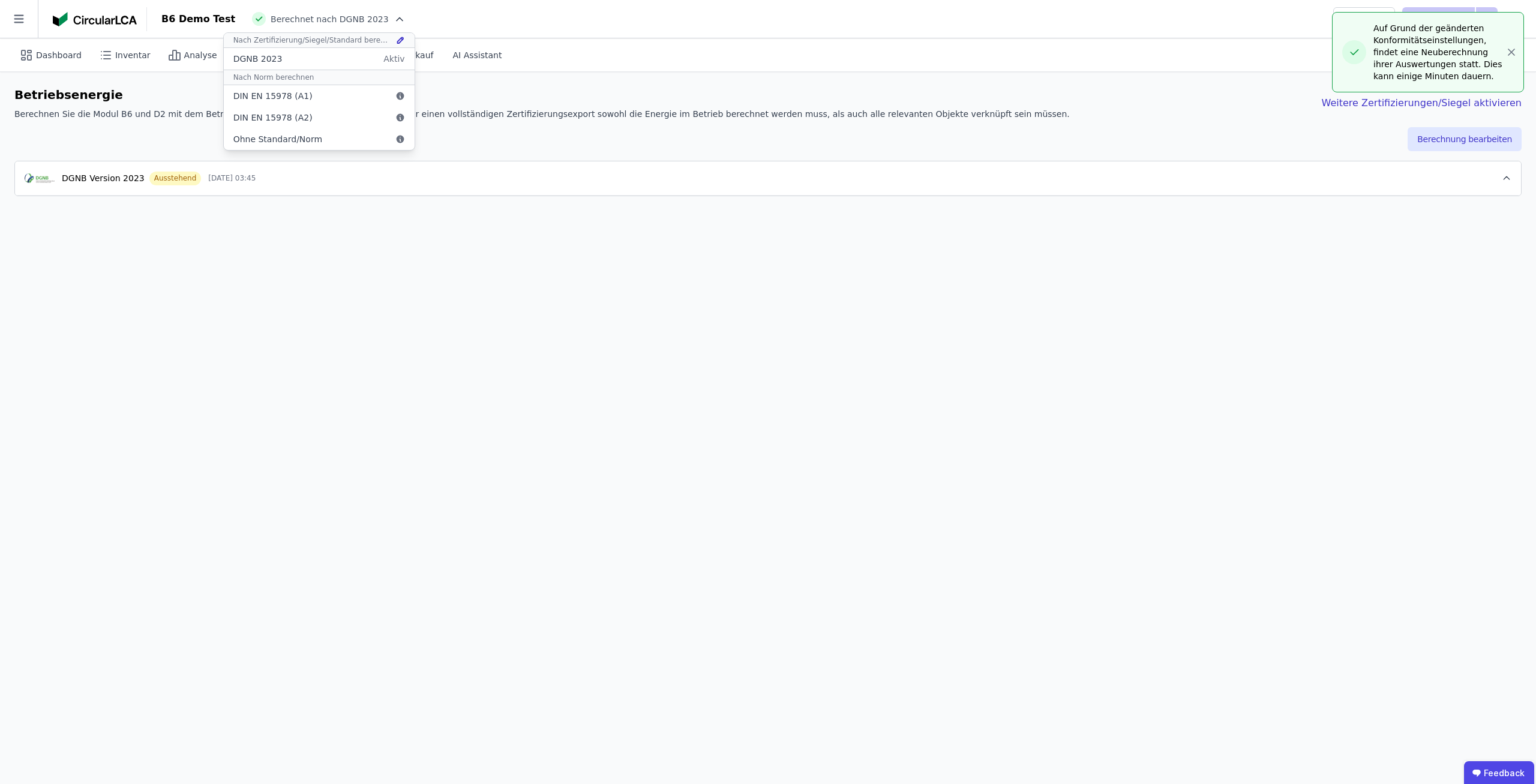
click at [386, 282] on div "Dashboard Inventar Analyse Exporte Audit & Materialverkauf AI Assistant Quellda…" at bounding box center [768, 411] width 1536 height 746
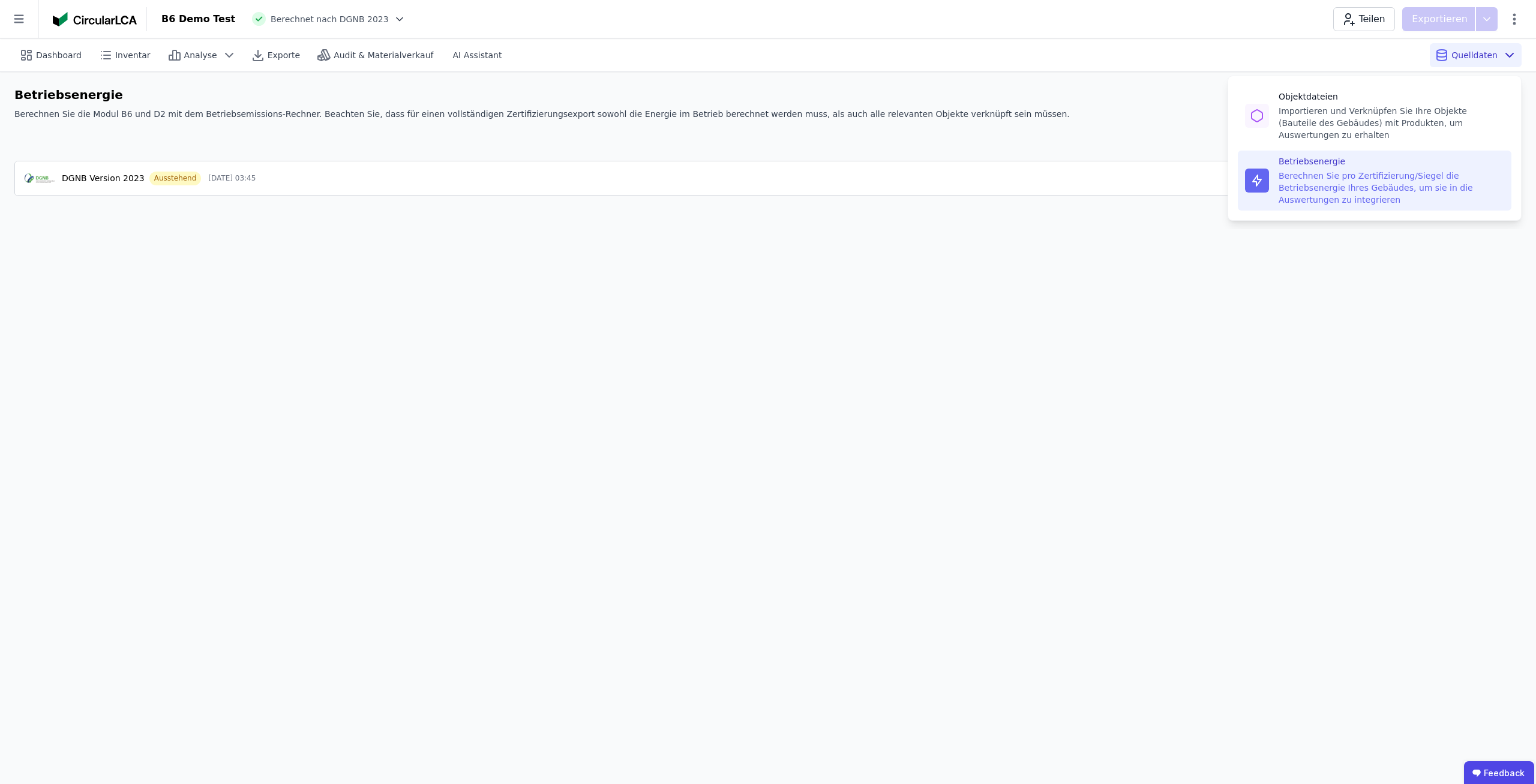
click at [1377, 170] on div "Berechnen Sie pro Zertifizierung/Siegel die Betriebsenergie Ihres Gebäudes, um …" at bounding box center [1391, 188] width 225 height 36
